Goal: Transaction & Acquisition: Purchase product/service

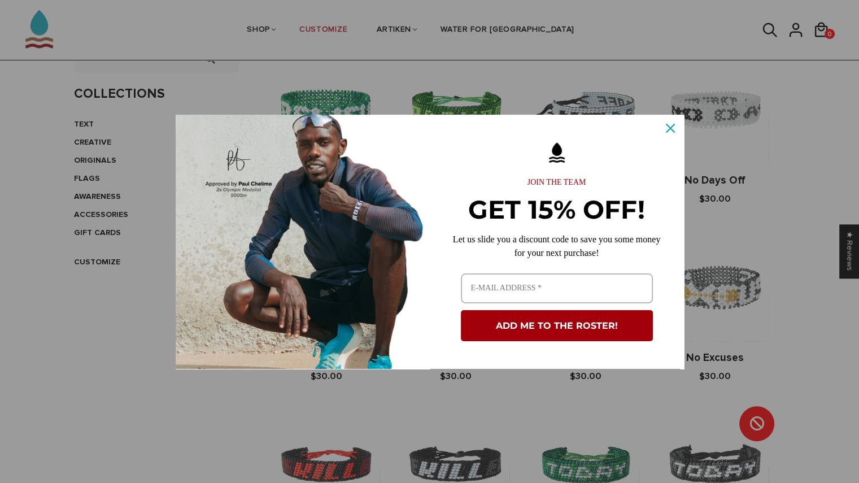
scroll to position [263, 0]
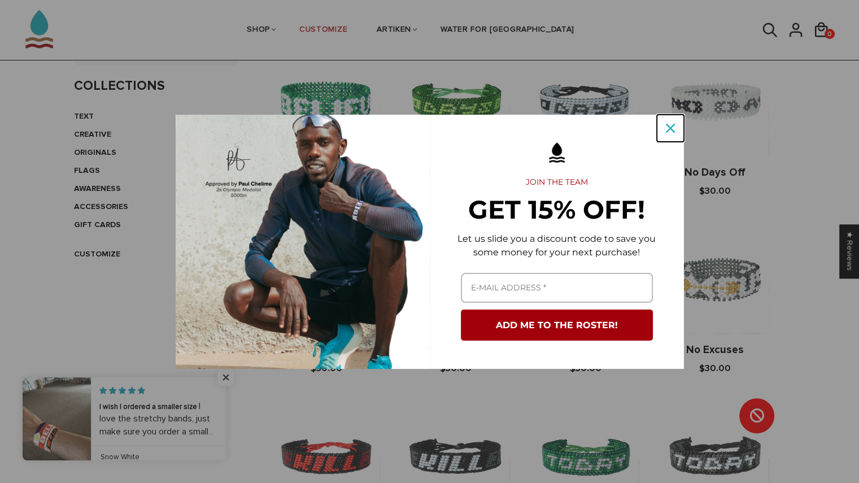
click at [668, 124] on icon "close icon" at bounding box center [669, 128] width 9 height 9
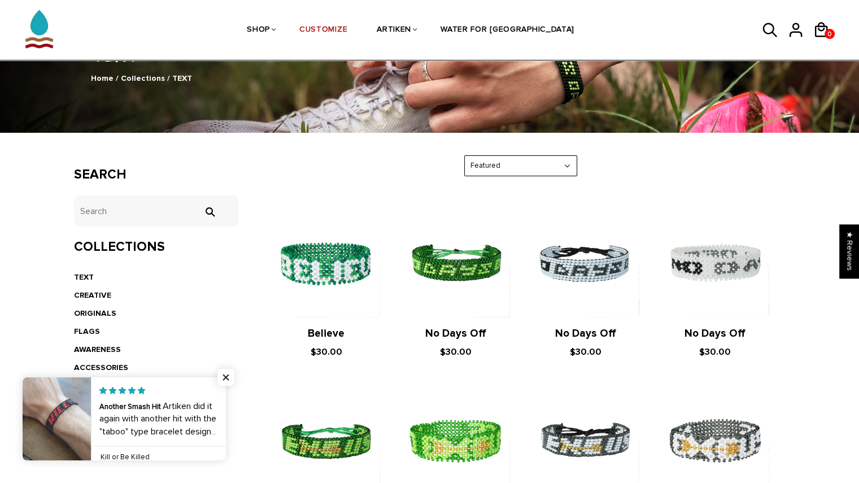
scroll to position [191, 0]
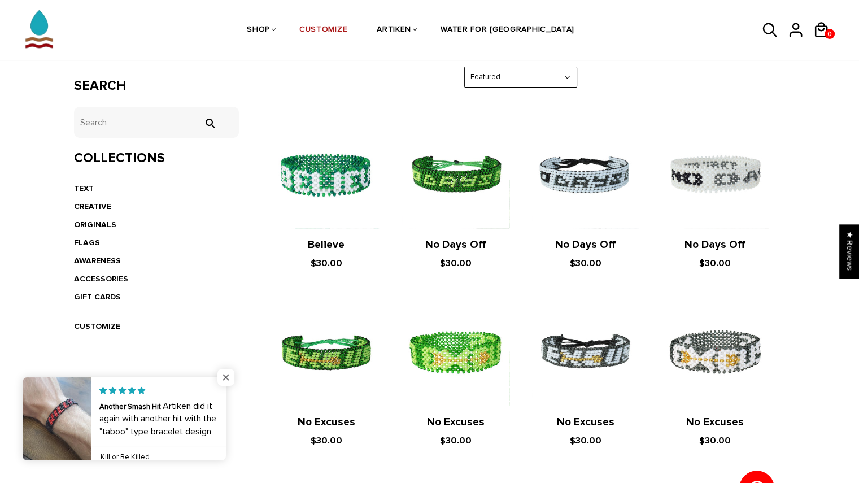
click at [221, 374] on span "Close popup widget" at bounding box center [225, 377] width 17 height 17
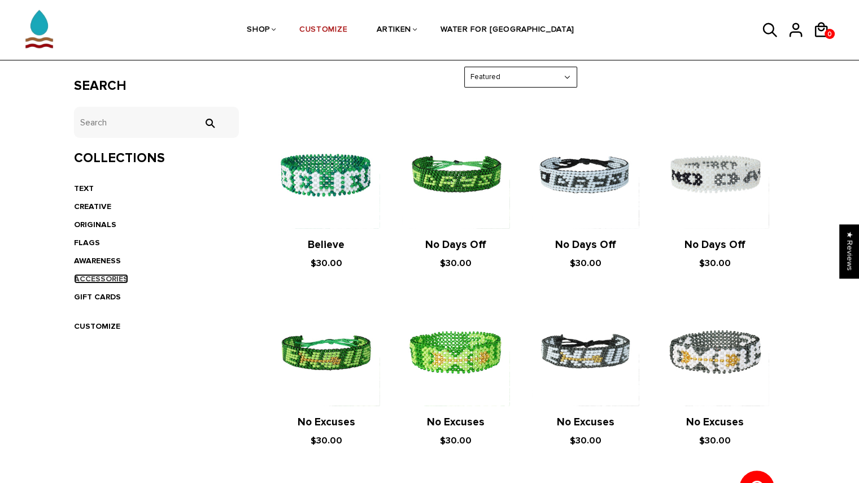
click at [99, 274] on link "ACCESSORIES" at bounding box center [101, 279] width 54 height 10
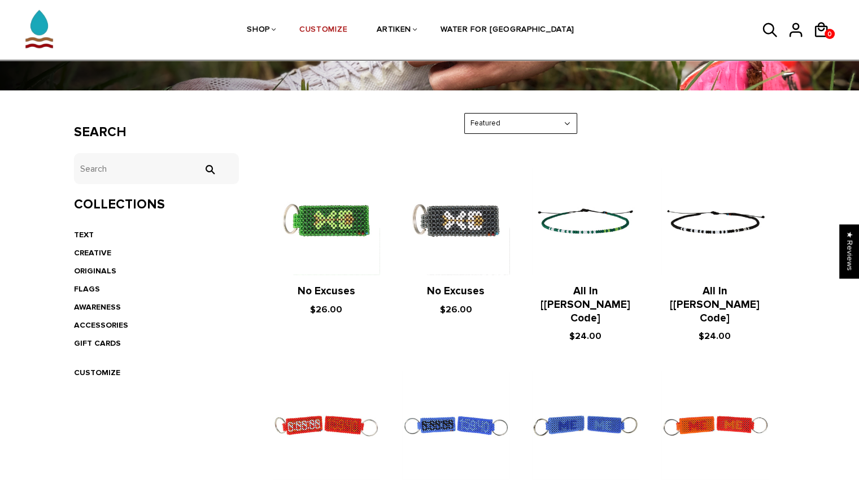
scroll to position [144, 0]
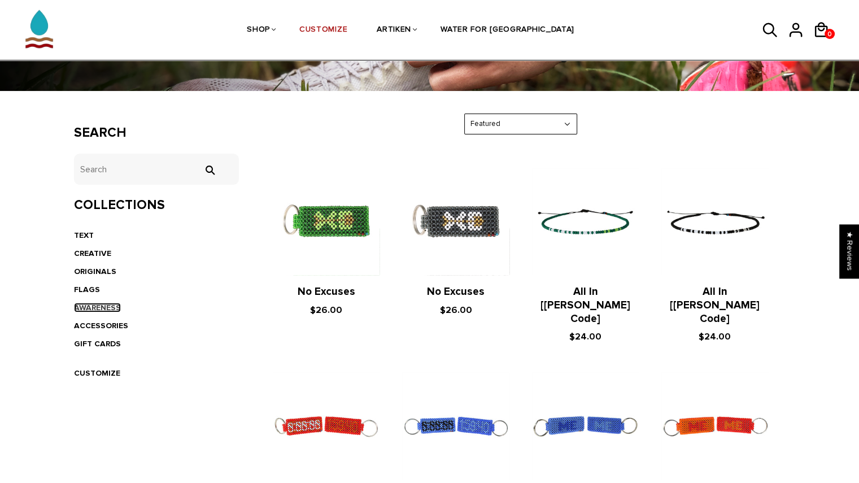
click at [100, 303] on link "AWARENESS" at bounding box center [97, 308] width 47 height 10
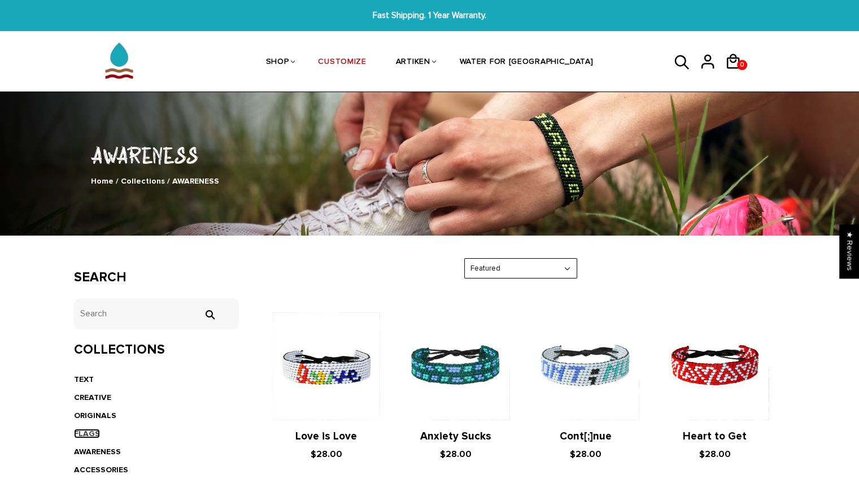
click at [81, 431] on link "FLAGS" at bounding box center [87, 433] width 26 height 10
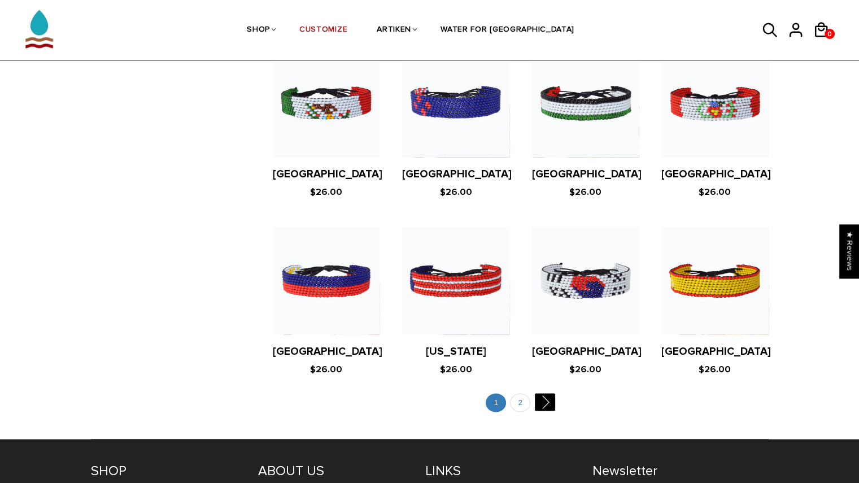
scroll to position [2088, 0]
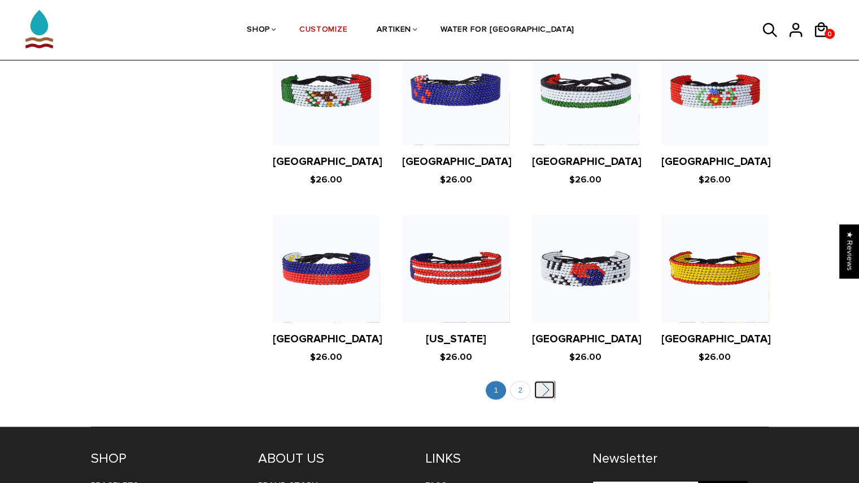
click at [551, 380] on link "" at bounding box center [544, 388] width 20 height 17
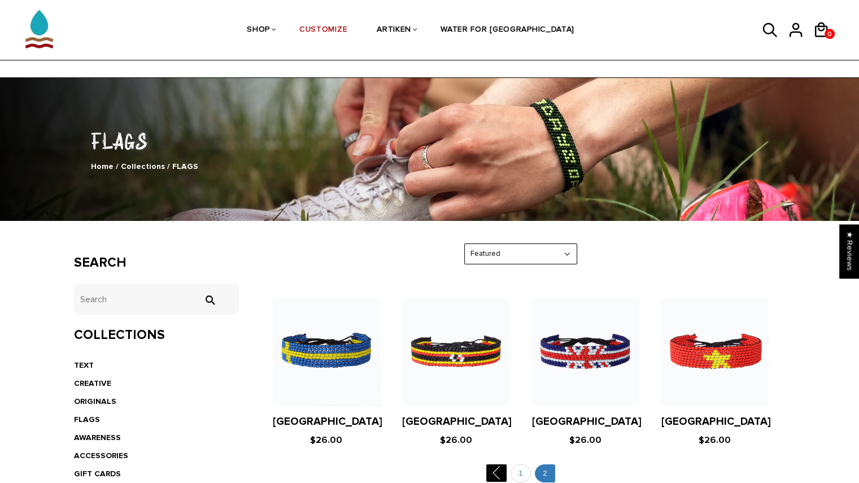
scroll to position [257, 0]
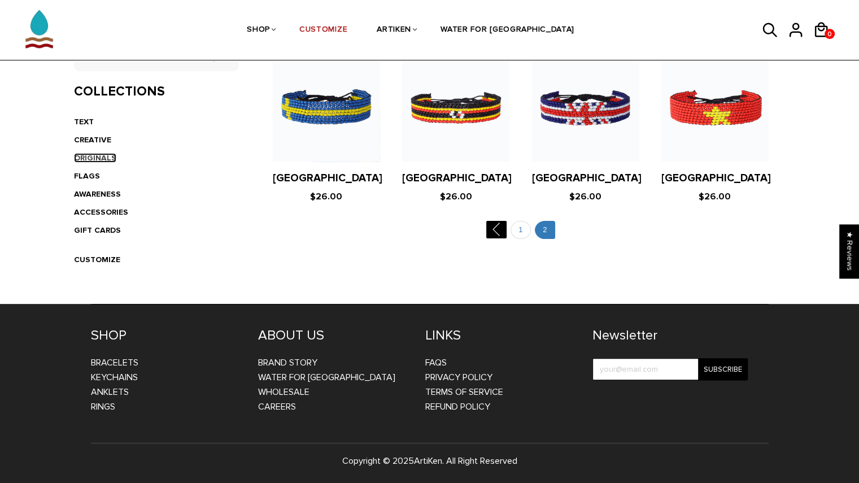
click at [99, 156] on link "ORIGINALS" at bounding box center [95, 158] width 42 height 10
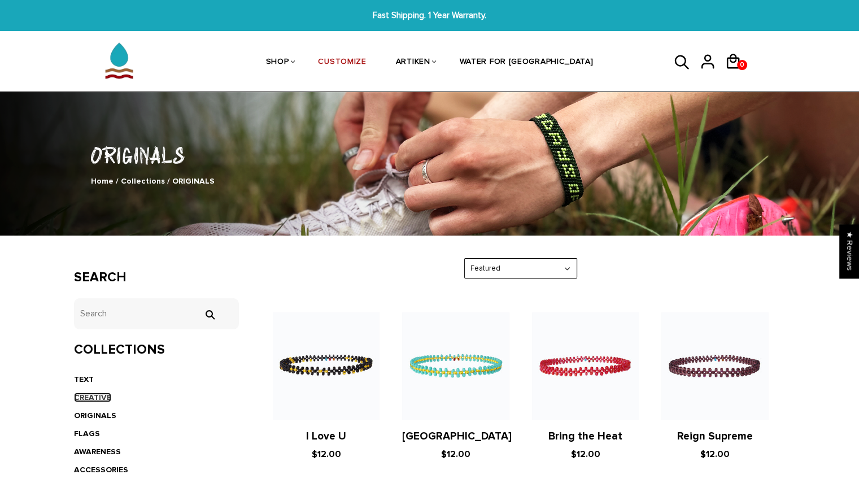
click at [81, 394] on link "CREATIVE" at bounding box center [92, 397] width 37 height 10
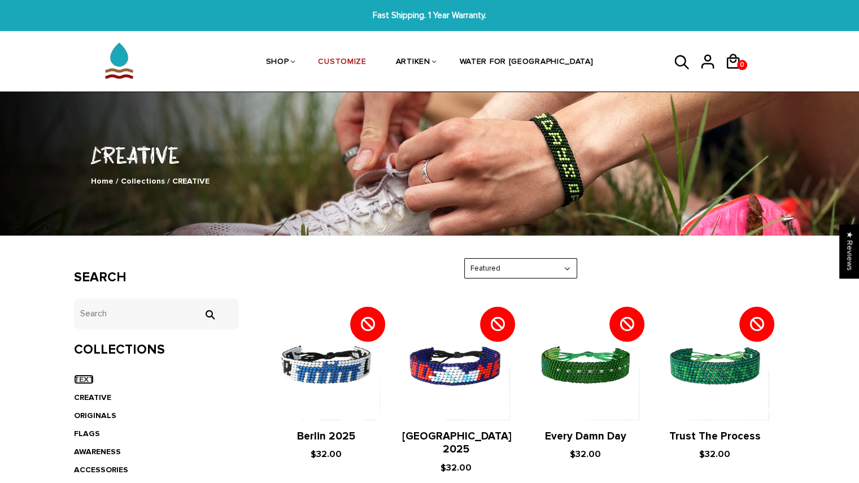
click at [86, 378] on link "TEXT" at bounding box center [84, 379] width 20 height 10
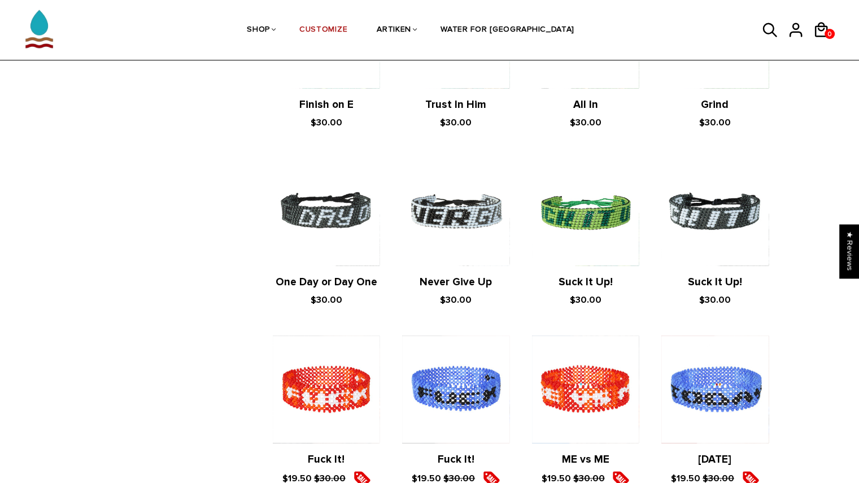
scroll to position [1118, 0]
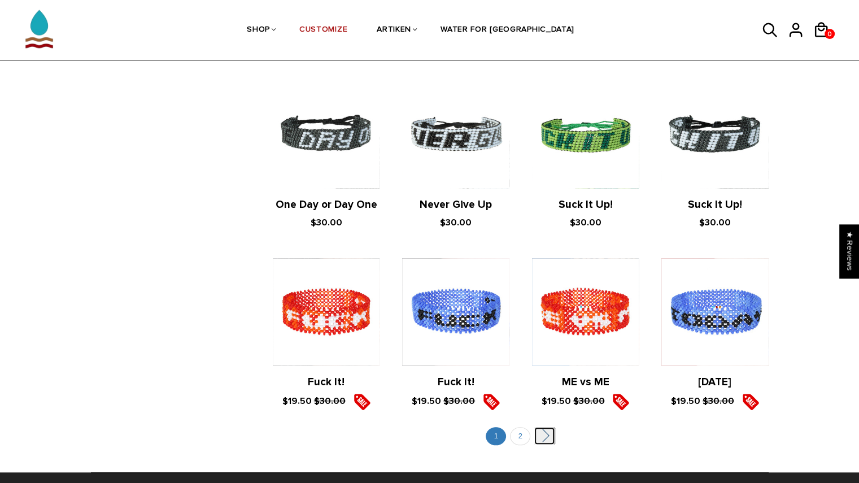
click at [546, 435] on link "" at bounding box center [544, 435] width 20 height 17
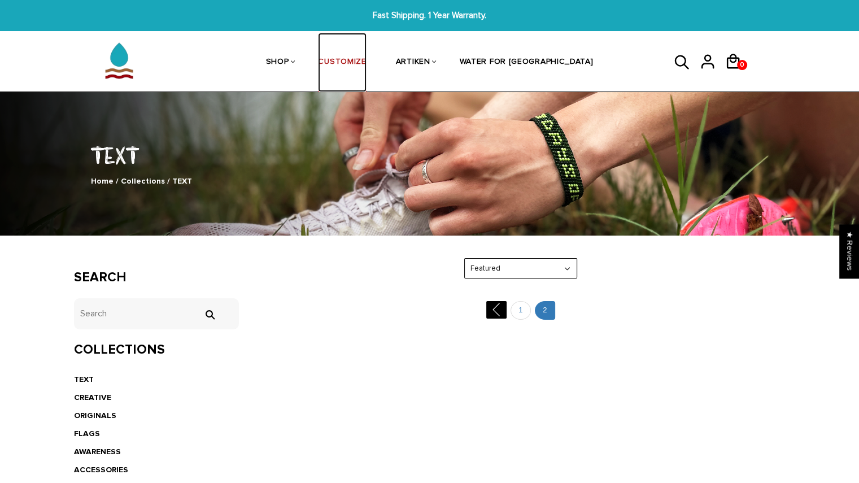
click at [354, 58] on link "CUSTOMIZE" at bounding box center [342, 63] width 48 height 60
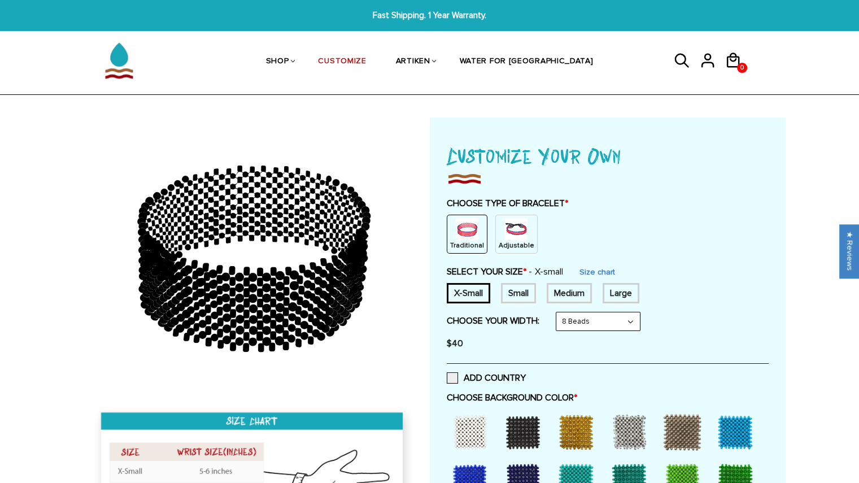
click at [508, 234] on img at bounding box center [516, 229] width 23 height 23
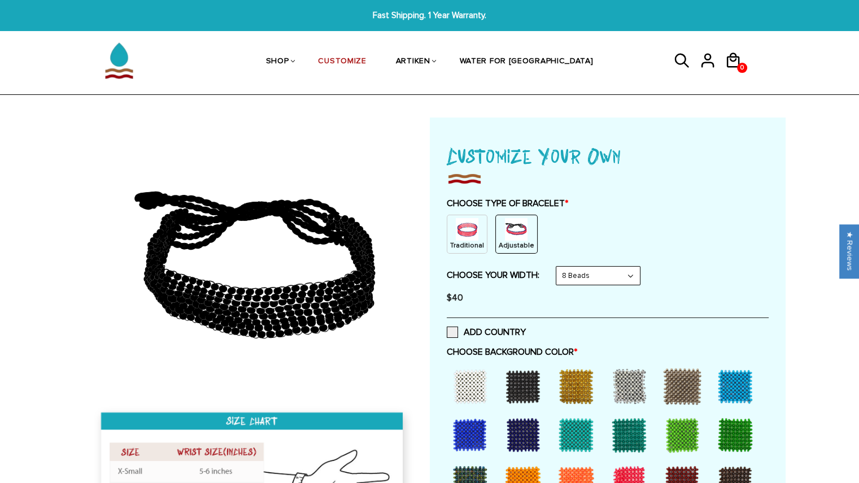
click at [616, 278] on select "8 Beads 6 Beads 10 Beads" at bounding box center [598, 275] width 84 height 18
select select "6-beads"
click at [558, 266] on select "8 Beads 6 Beads 10 Beads" at bounding box center [598, 275] width 84 height 18
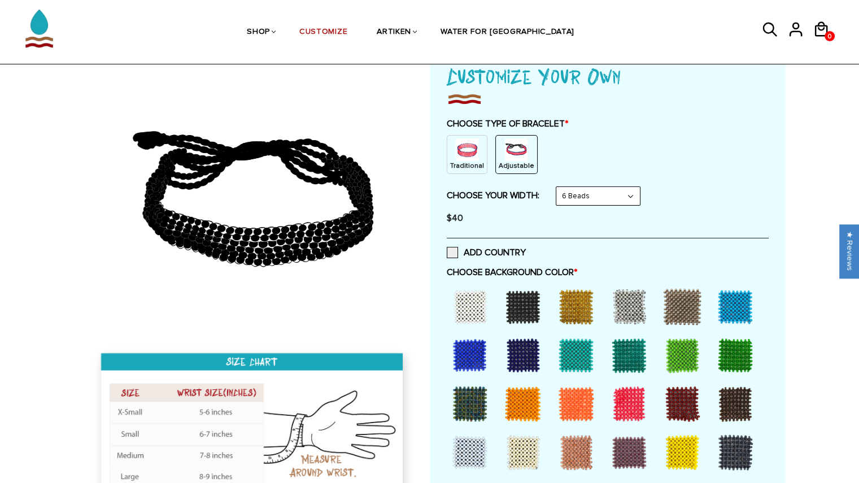
scroll to position [242, 0]
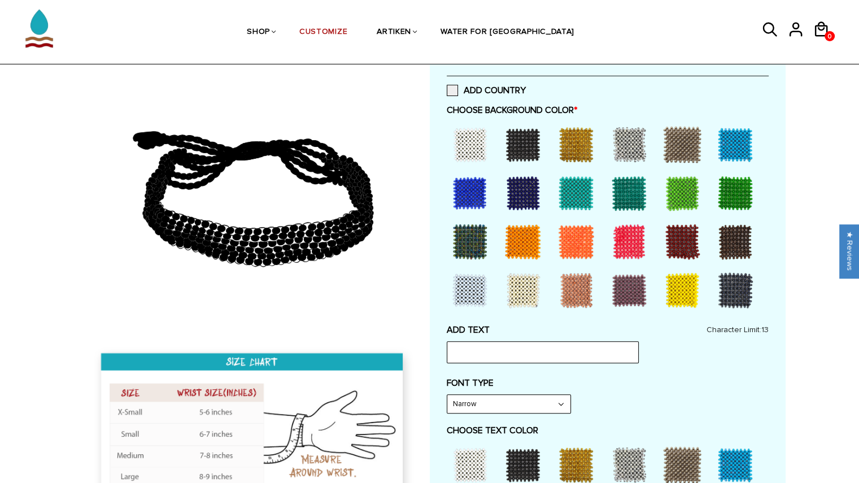
click at [624, 243] on div at bounding box center [628, 241] width 45 height 45
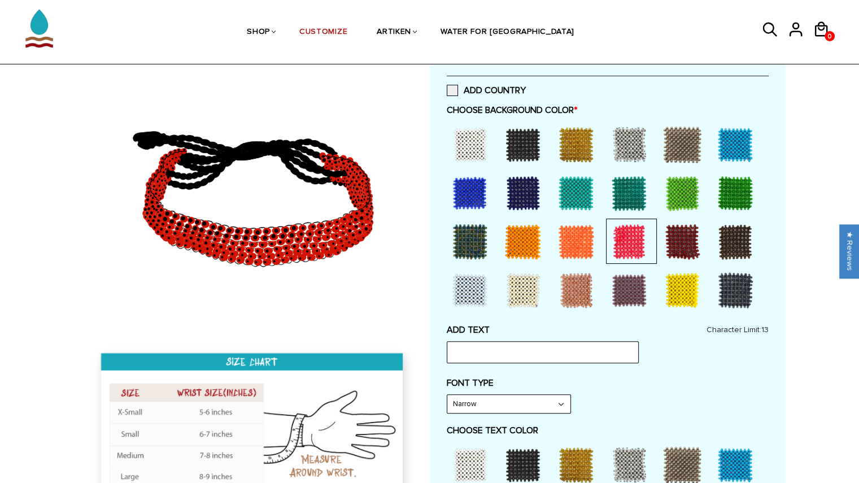
click at [621, 295] on div at bounding box center [628, 290] width 45 height 45
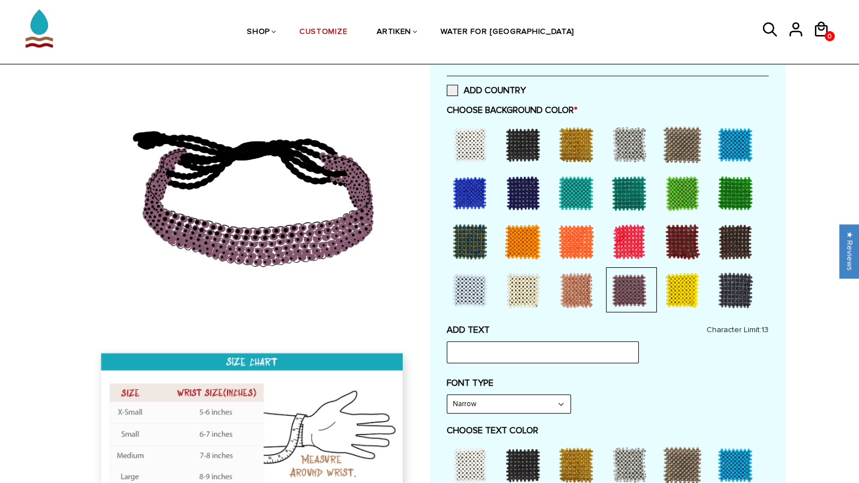
click at [632, 240] on div at bounding box center [628, 241] width 45 height 45
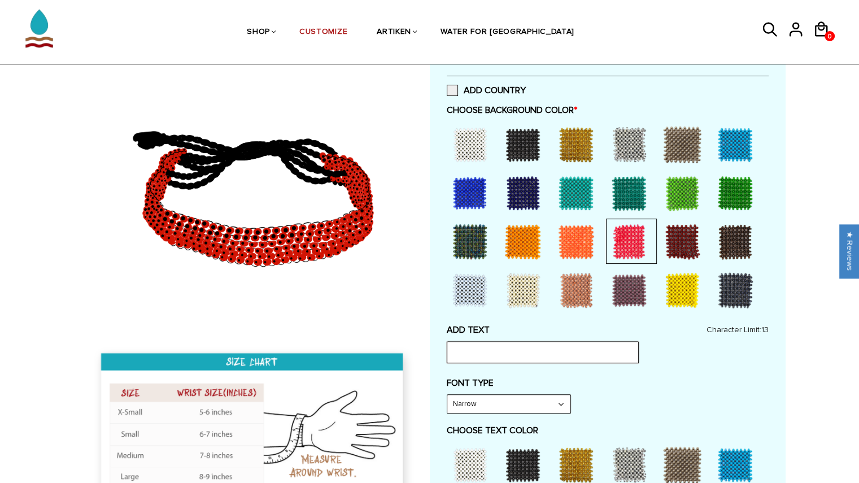
click at [550, 347] on input "text" at bounding box center [542, 351] width 192 height 21
type input "c"
type input "C"
type input "SETTLE IN"
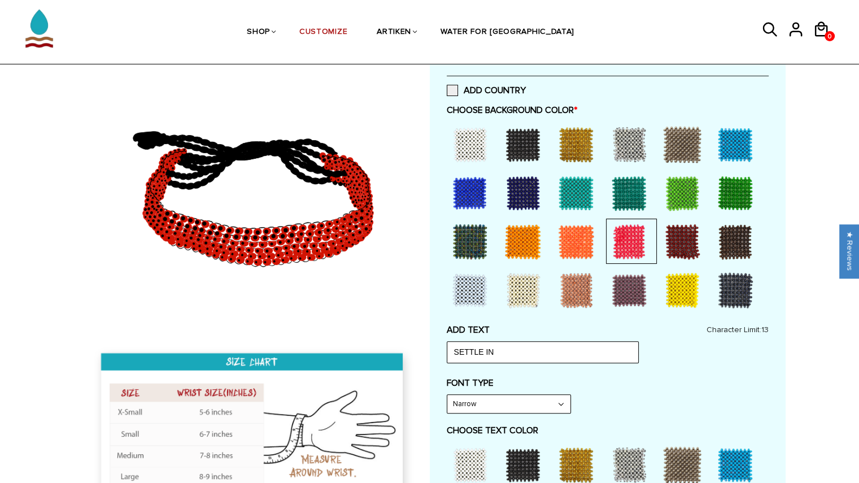
click at [674, 354] on div "ADD TEXT SETTLE IN Character Limit: 13" at bounding box center [607, 343] width 322 height 38
click at [516, 404] on select "Narrow Bold" at bounding box center [508, 404] width 123 height 18
select select "Bold"
click at [447, 395] on select "Narrow Bold" at bounding box center [508, 404] width 123 height 18
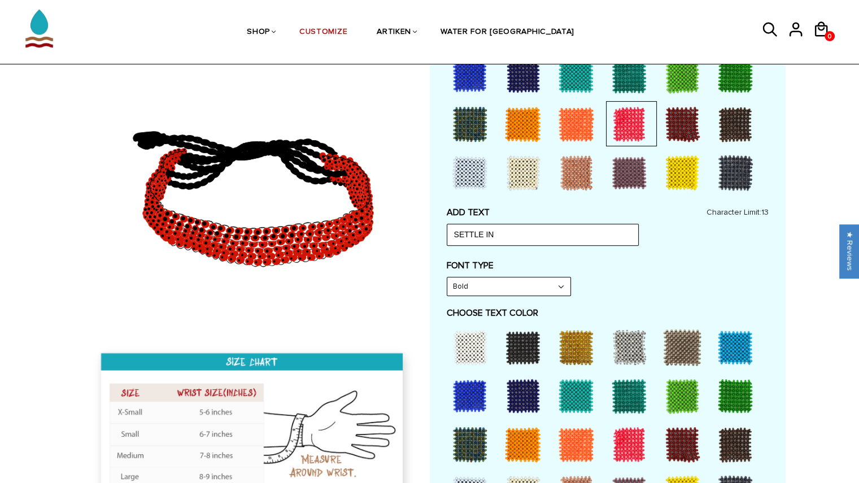
scroll to position [361, 0]
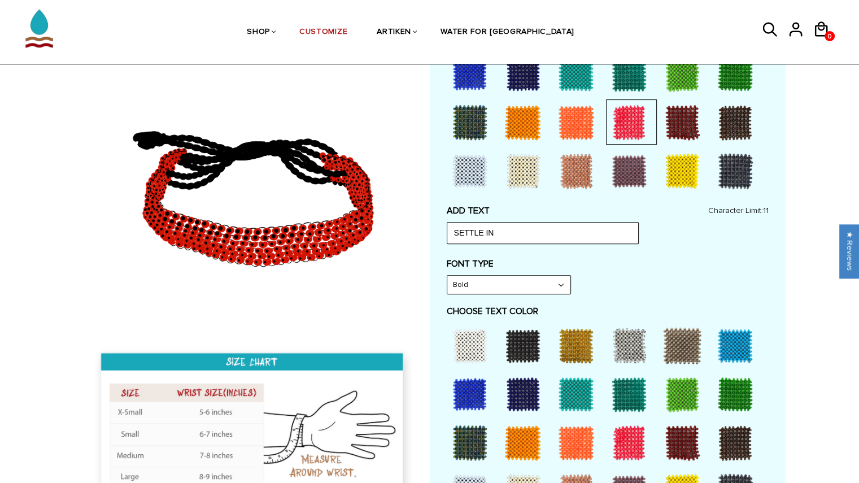
click at [467, 352] on div at bounding box center [469, 345] width 45 height 45
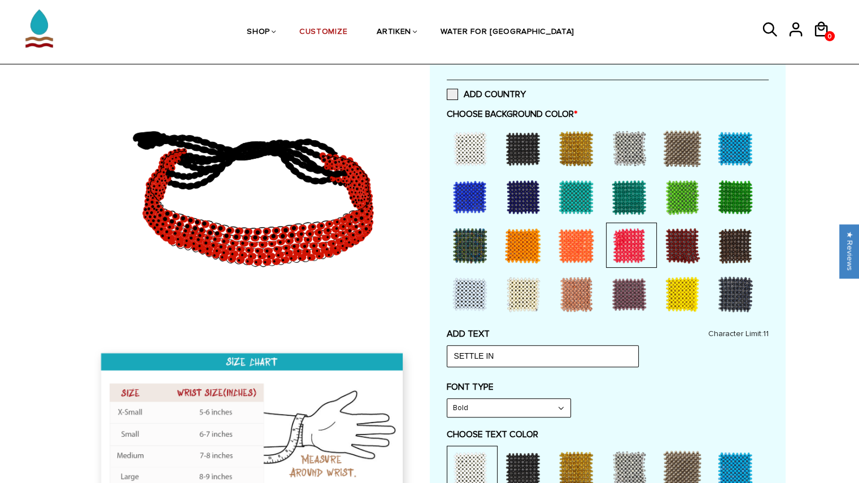
scroll to position [227, 0]
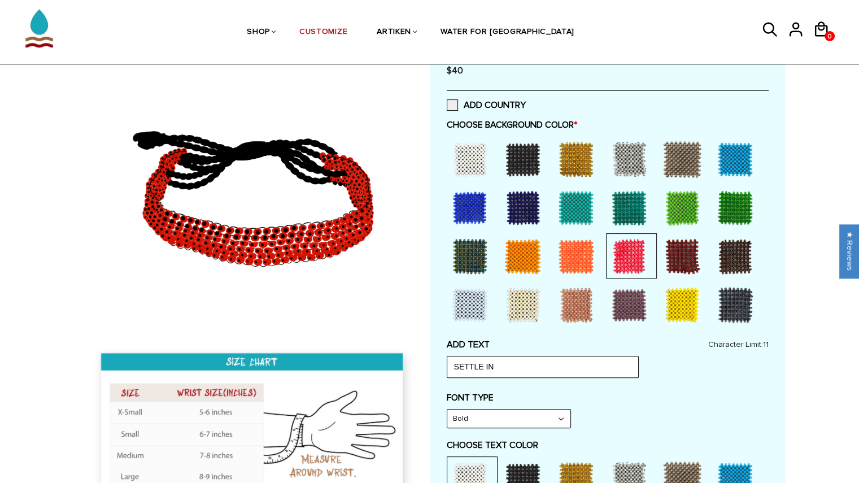
click at [517, 161] on div at bounding box center [522, 159] width 45 height 45
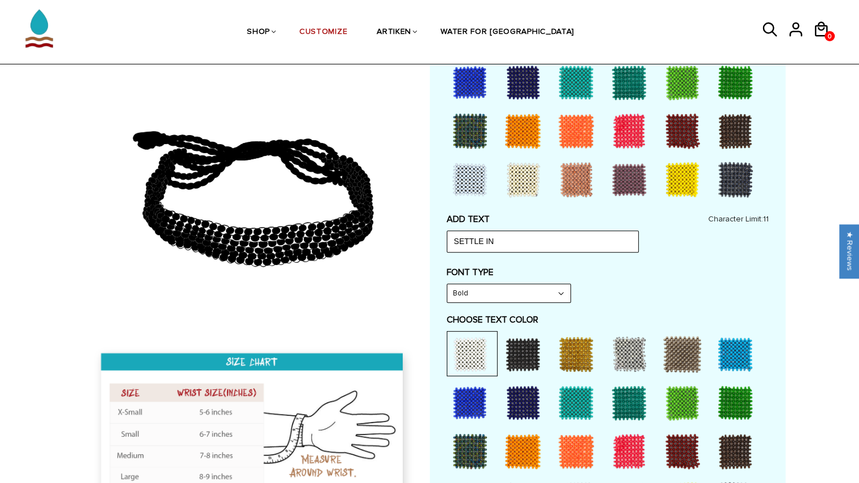
scroll to position [389, 0]
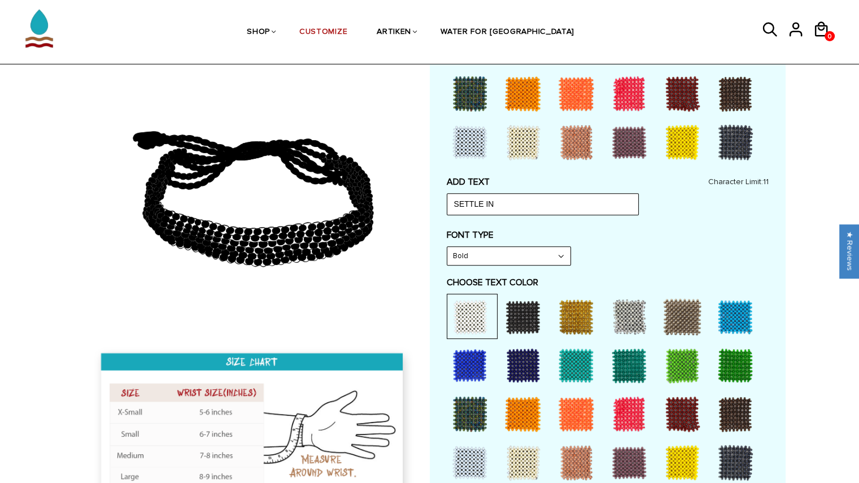
click at [628, 415] on div at bounding box center [628, 413] width 45 height 45
click at [569, 204] on input "SETTLE IN" at bounding box center [542, 203] width 192 height 21
click at [667, 229] on label "FONT TYPE" at bounding box center [607, 234] width 322 height 11
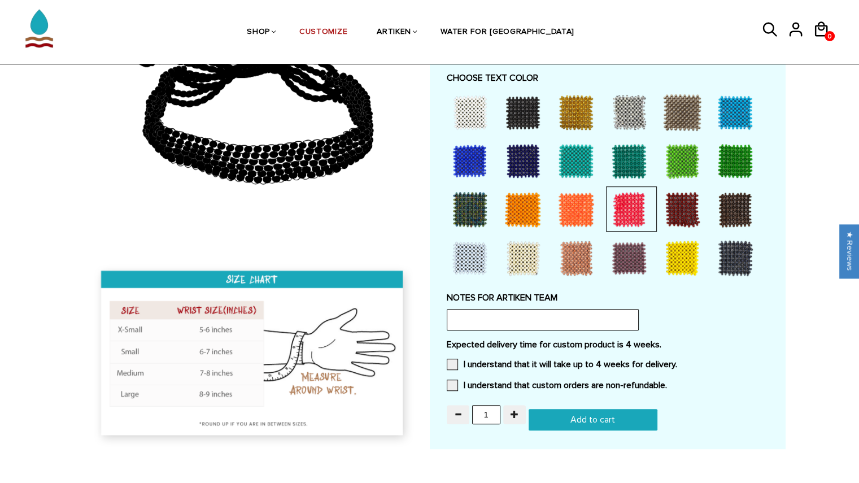
scroll to position [634, 0]
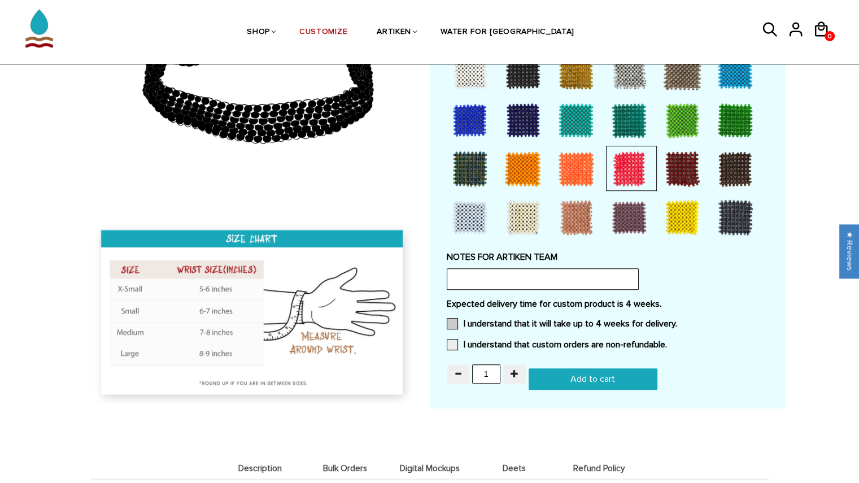
click at [560, 320] on label "I understand that it will take up to 4 weeks for delivery." at bounding box center [561, 323] width 230 height 11
click at [677, 320] on input "I understand that it will take up to 4 weeks for delivery." at bounding box center [677, 320] width 0 height 0
click at [559, 331] on div "Expected delivery time for custom product is 4 weeks. I understand that it will…" at bounding box center [607, 327] width 322 height 59
click at [533, 347] on label "I understand that custom orders are non-refundable." at bounding box center [556, 344] width 220 height 11
click at [667, 341] on input "I understand that custom orders are non-refundable." at bounding box center [667, 341] width 0 height 0
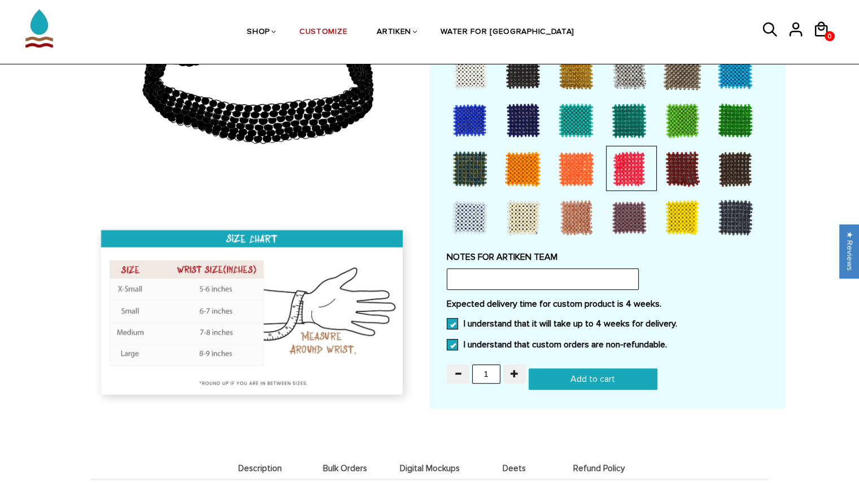
click at [598, 376] on input "Add to cart" at bounding box center [592, 378] width 129 height 21
type input "Add to cart"
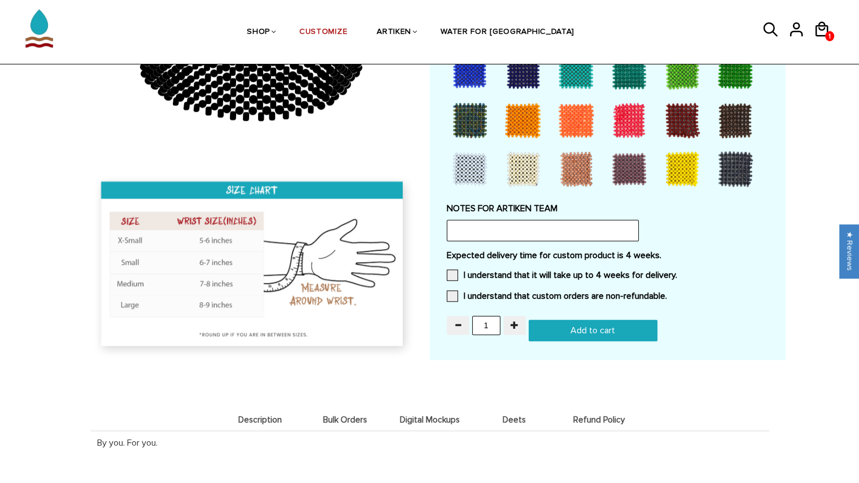
scroll to position [1215, 0]
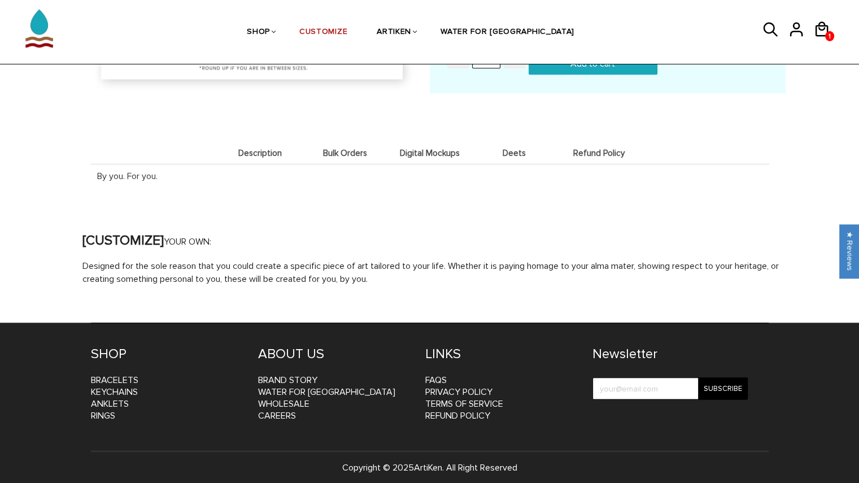
click at [253, 154] on li "Description" at bounding box center [260, 153] width 85 height 22
click at [354, 157] on li "Bulk Orders" at bounding box center [345, 153] width 85 height 22
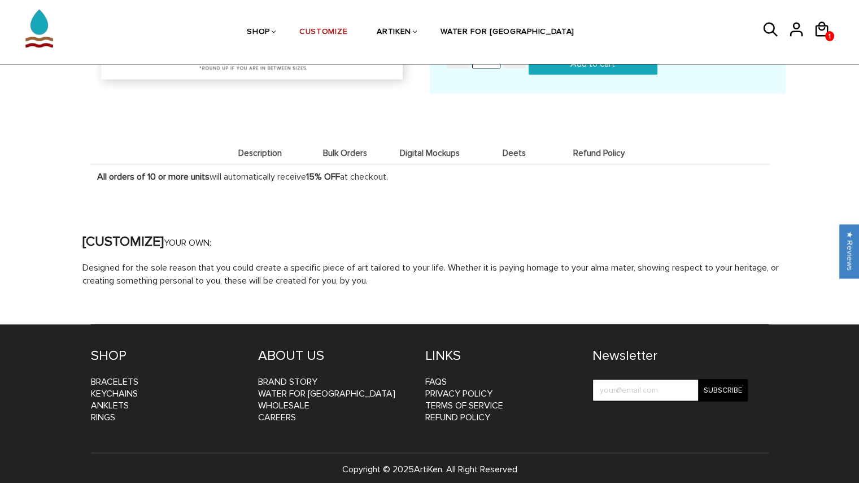
click at [393, 142] on li "Digital Mockups" at bounding box center [429, 153] width 85 height 22
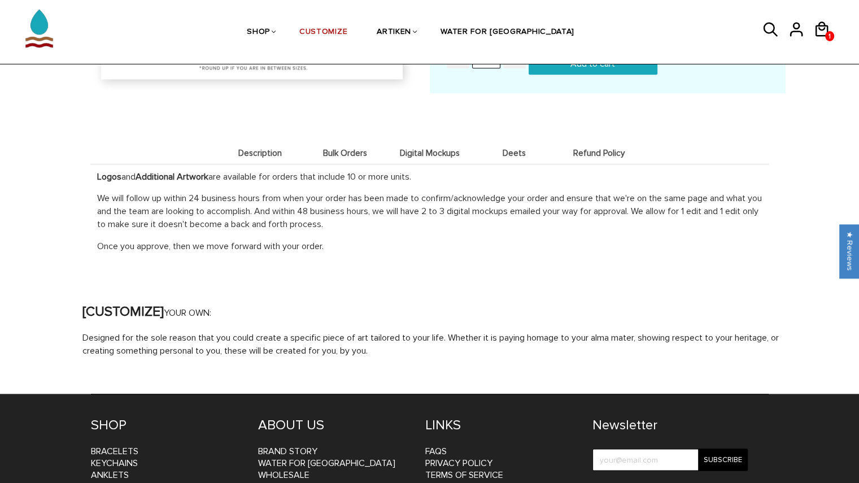
click at [518, 148] on span "Deets" at bounding box center [514, 153] width 79 height 10
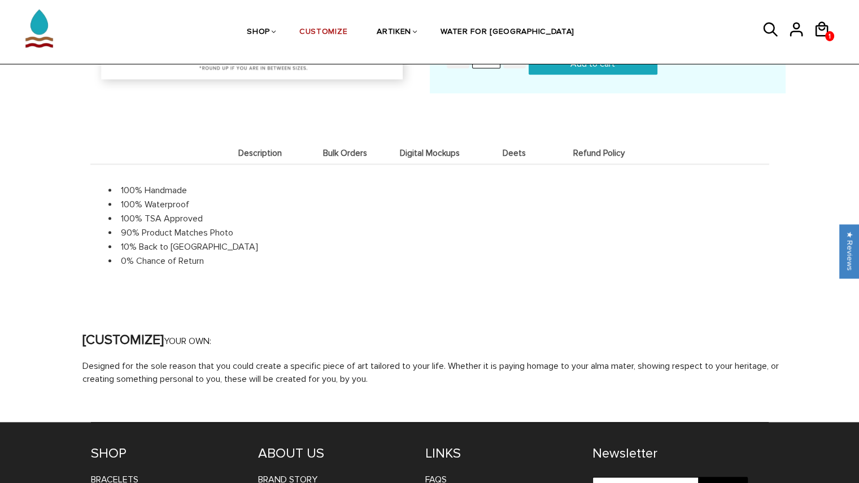
click at [585, 152] on span "Refund Policy" at bounding box center [598, 153] width 79 height 10
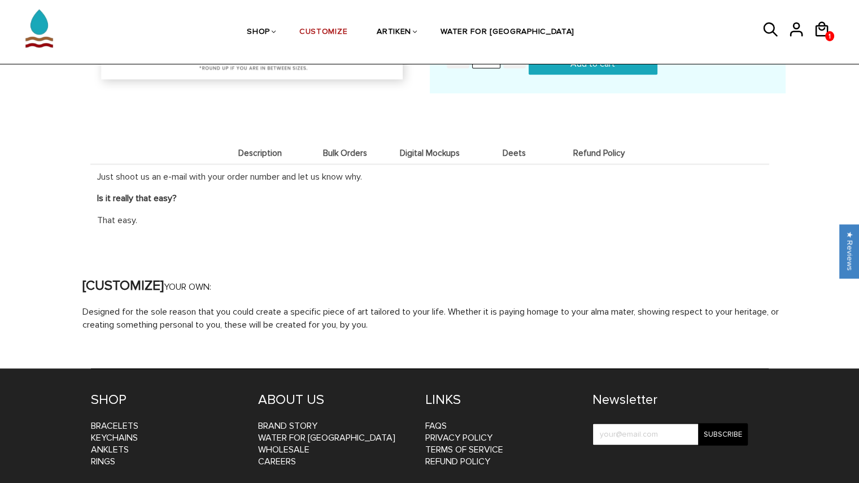
scroll to position [1260, 0]
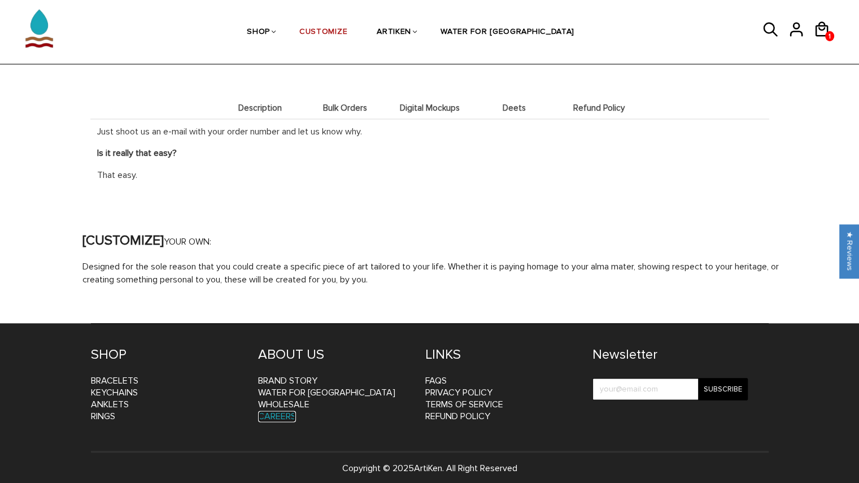
click at [279, 410] on link "CAREERS" at bounding box center [277, 415] width 38 height 11
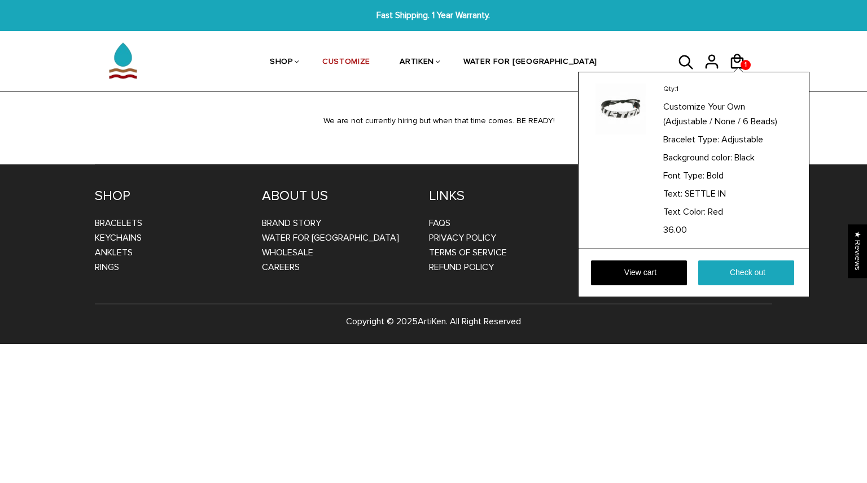
click at [744, 72] on div "Qty: 1 Customize Your Own (Adjustable / None / 6 Beads) Bracelet Type: Adjustab…" at bounding box center [693, 185] width 231 height 226
click at [641, 275] on link "View cart" at bounding box center [639, 272] width 96 height 25
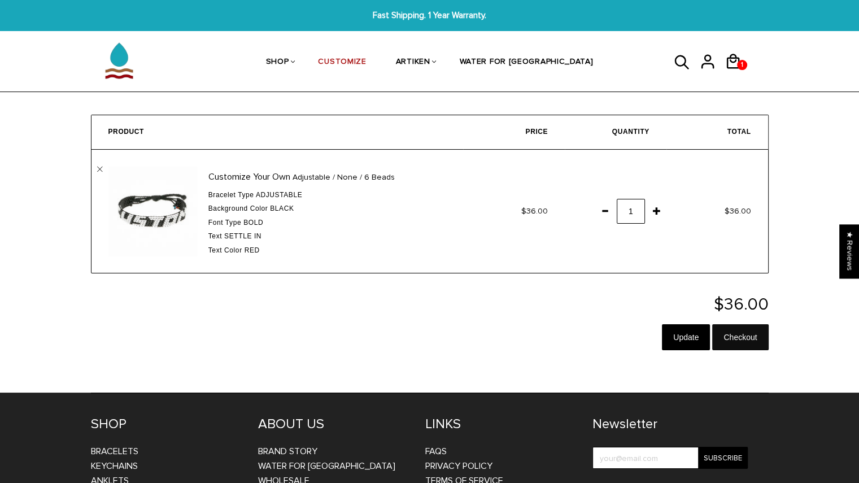
click at [746, 339] on input "Checkout" at bounding box center [740, 337] width 56 height 26
click at [751, 336] on input "Checkout" at bounding box center [740, 337] width 56 height 26
